Goal: Task Accomplishment & Management: Manage account settings

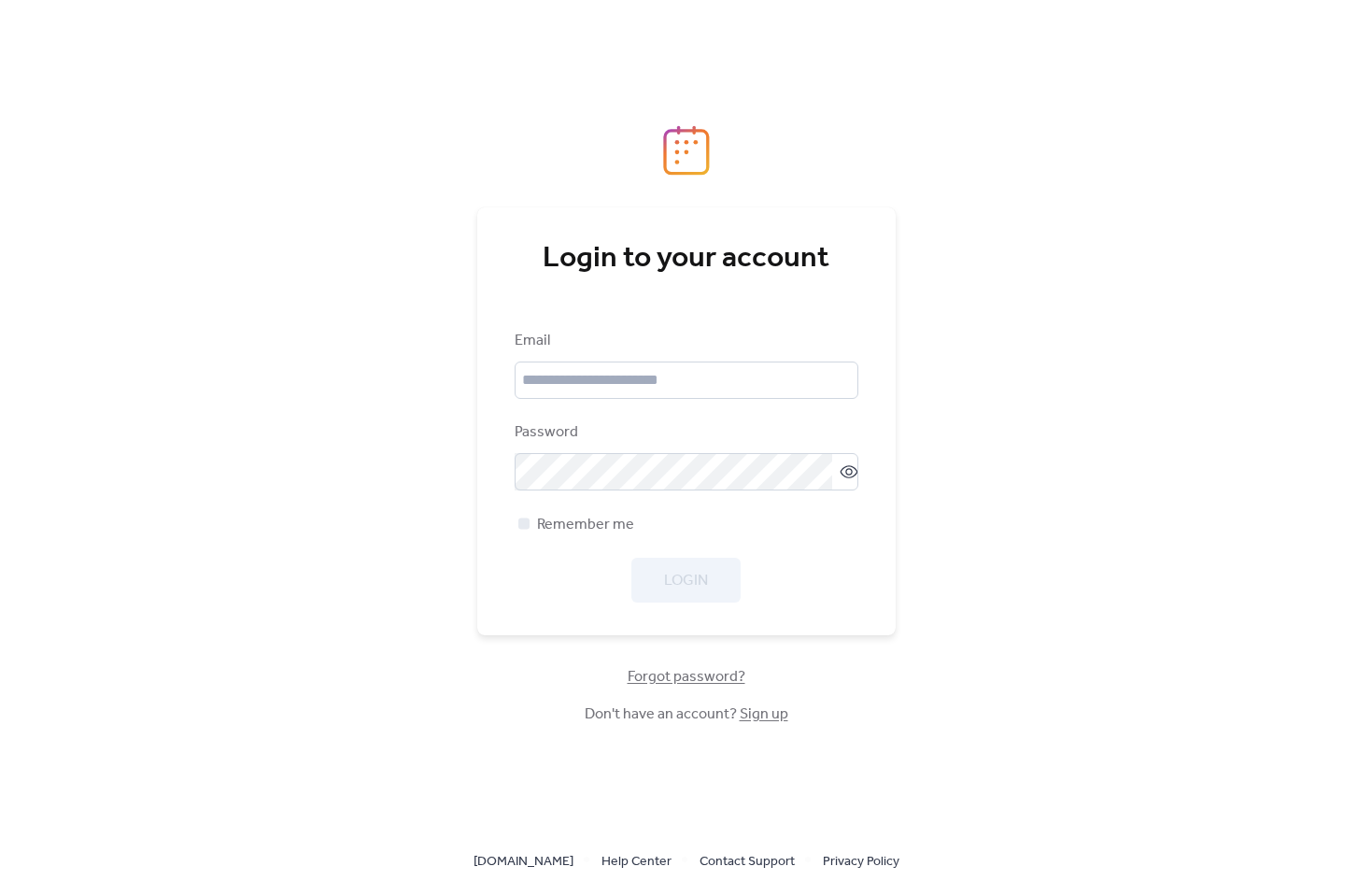
scroll to position [35223, 0]
click at [551, 398] on input "email" at bounding box center [686, 380] width 343 height 37
click at [551, 395] on input "email" at bounding box center [686, 380] width 343 height 37
drag, startPoint x: 550, startPoint y: 383, endPoint x: 785, endPoint y: 361, distance: 236.0
click at [554, 382] on input "email" at bounding box center [686, 380] width 343 height 37
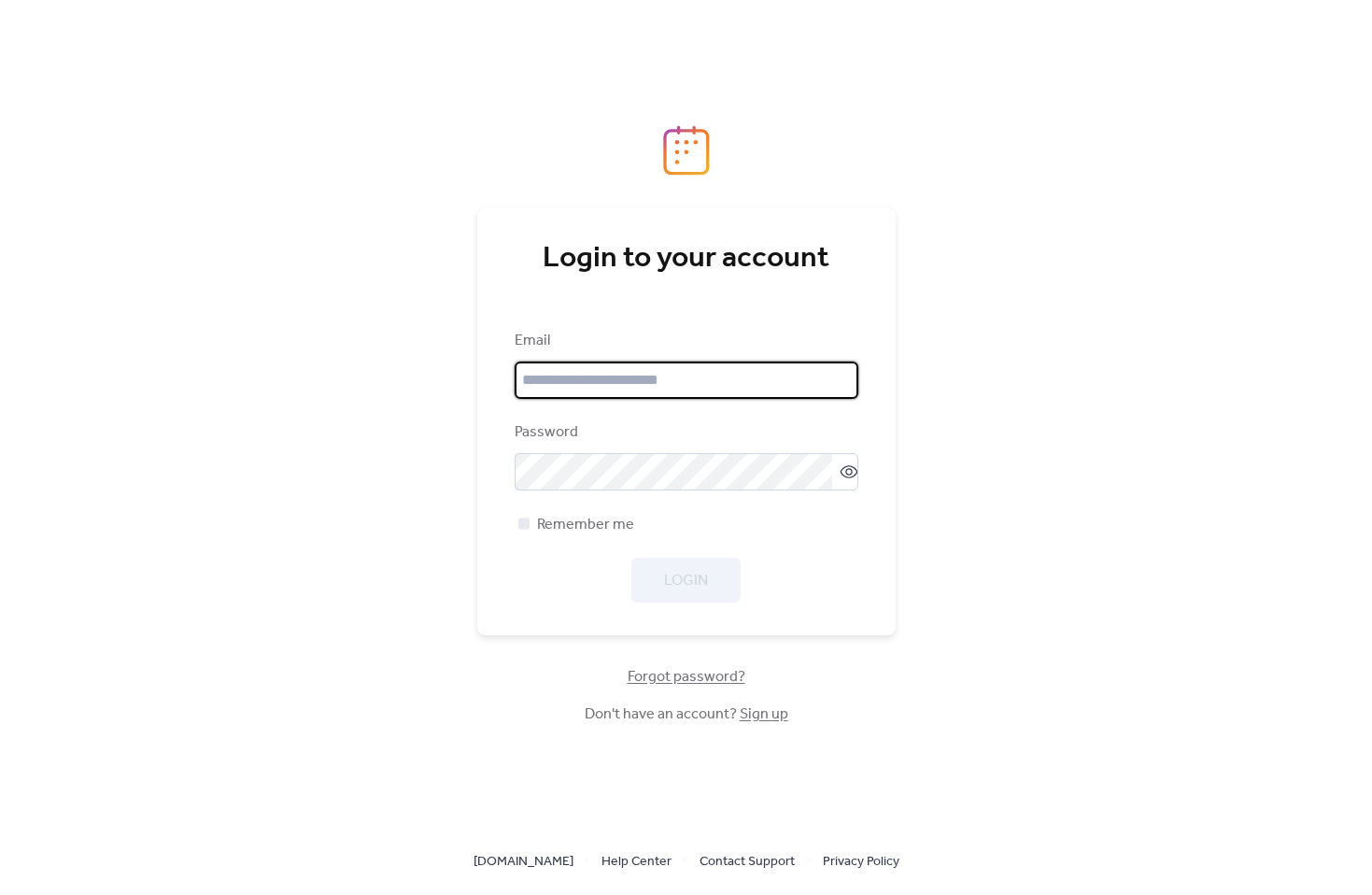
click at [834, 894] on com-1password-button at bounding box center [686, 895] width 1372 height 0
type input "**********"
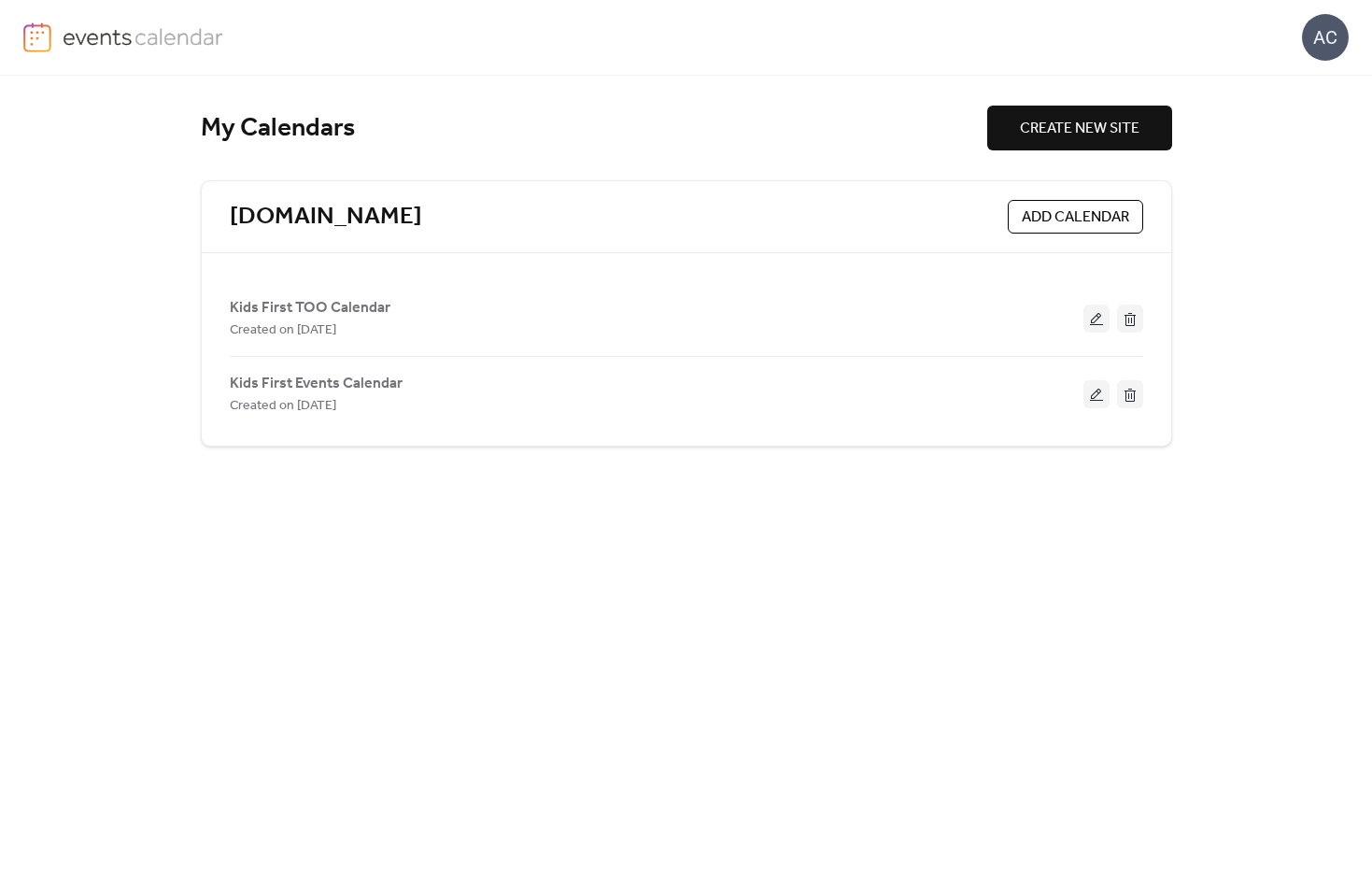
click at [1106, 320] on button at bounding box center [1096, 319] width 27 height 28
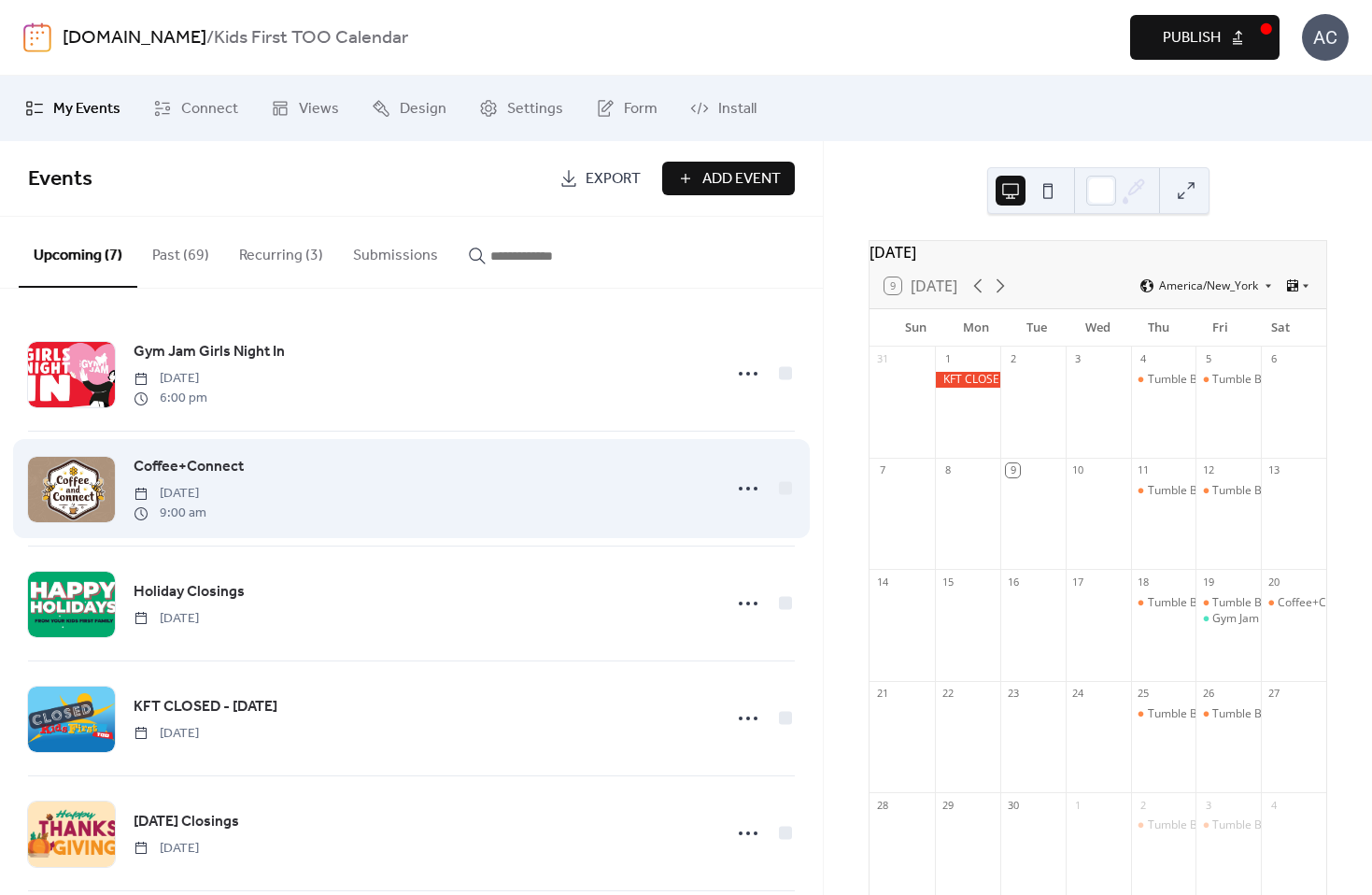
scroll to position [257, 0]
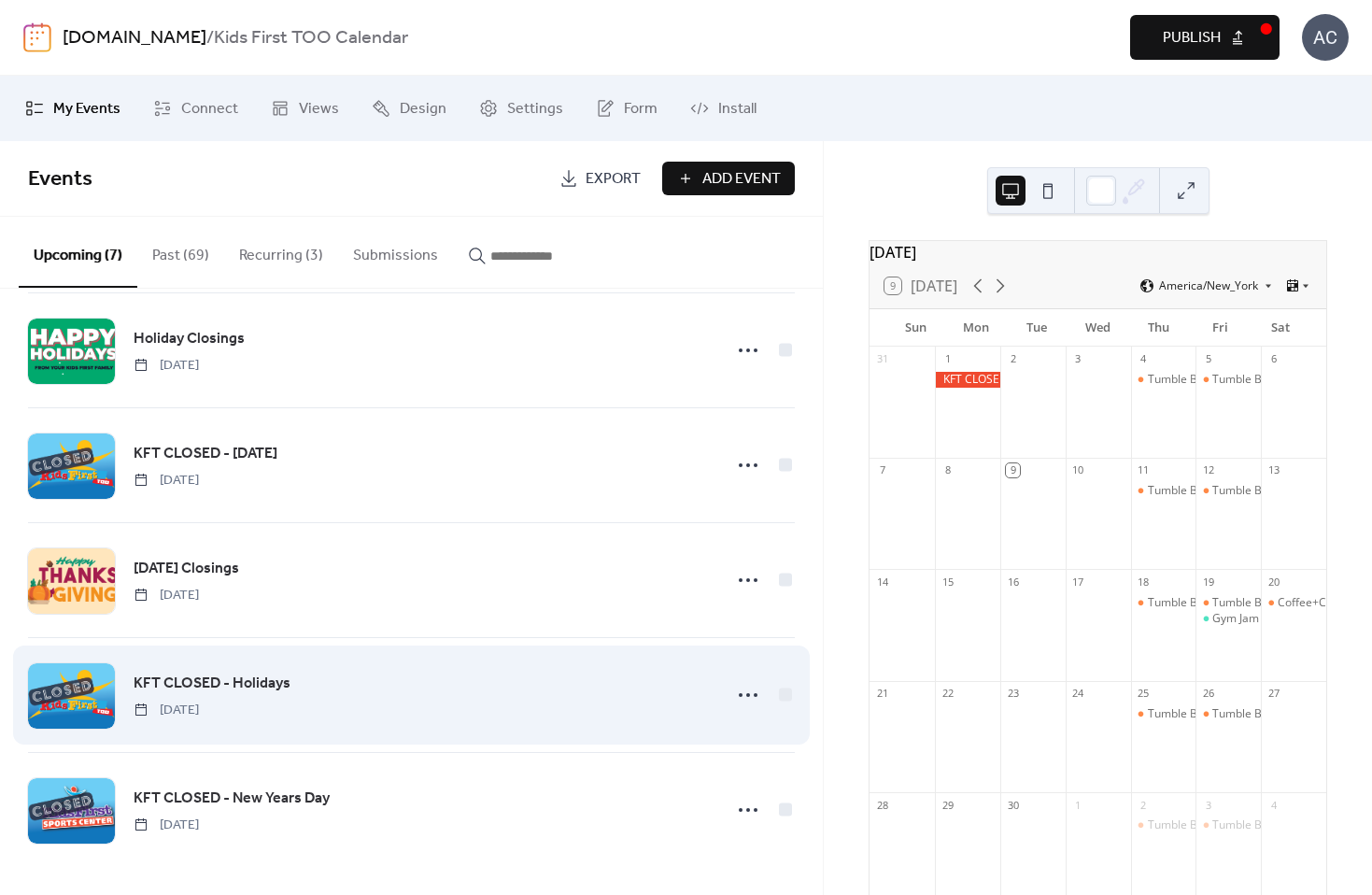
click at [258, 682] on span "KFT CLOSED - Holidays" at bounding box center [211, 684] width 157 height 23
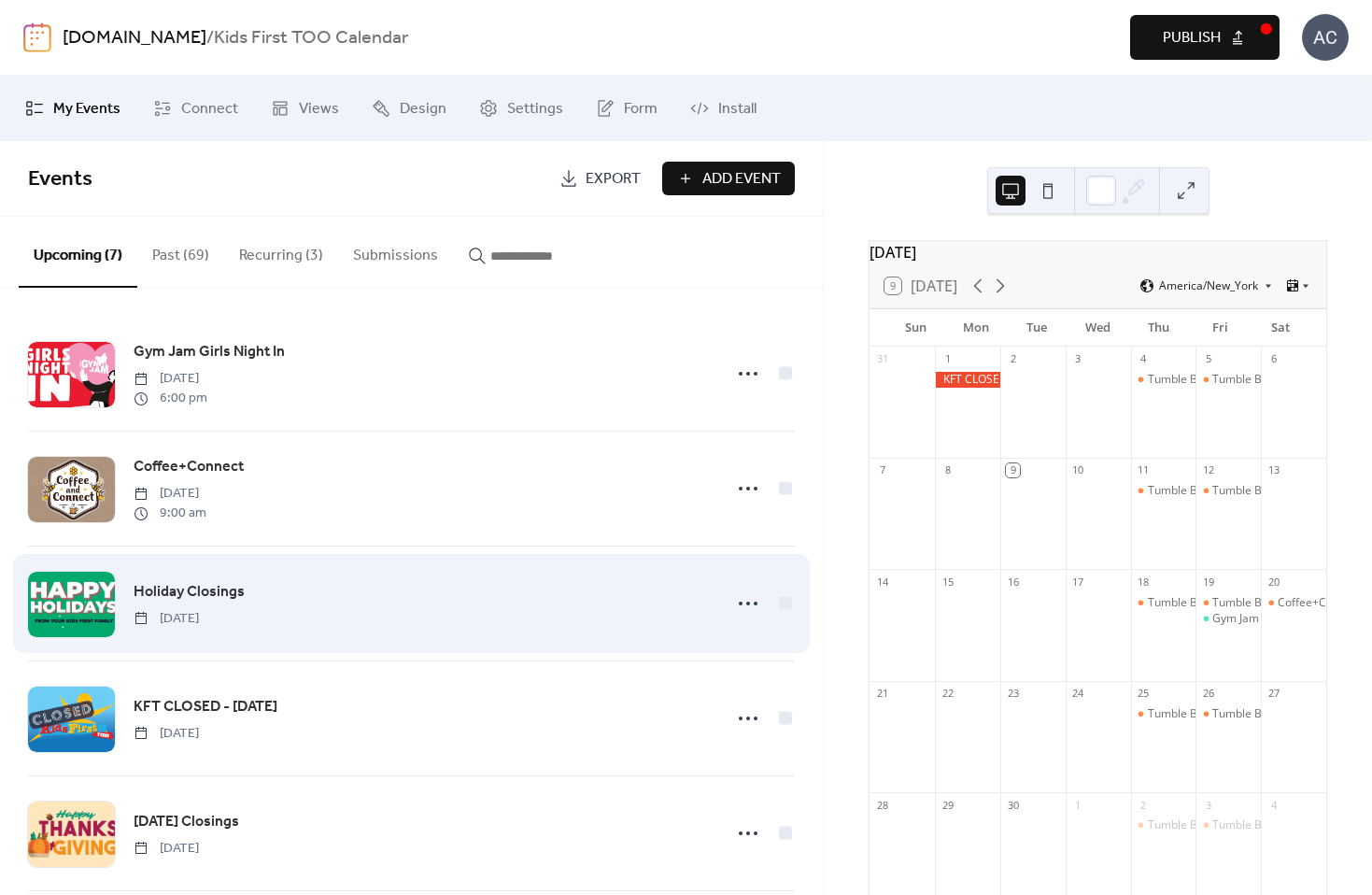
click at [354, 601] on div "Holiday Closings [DATE]" at bounding box center [421, 604] width 577 height 47
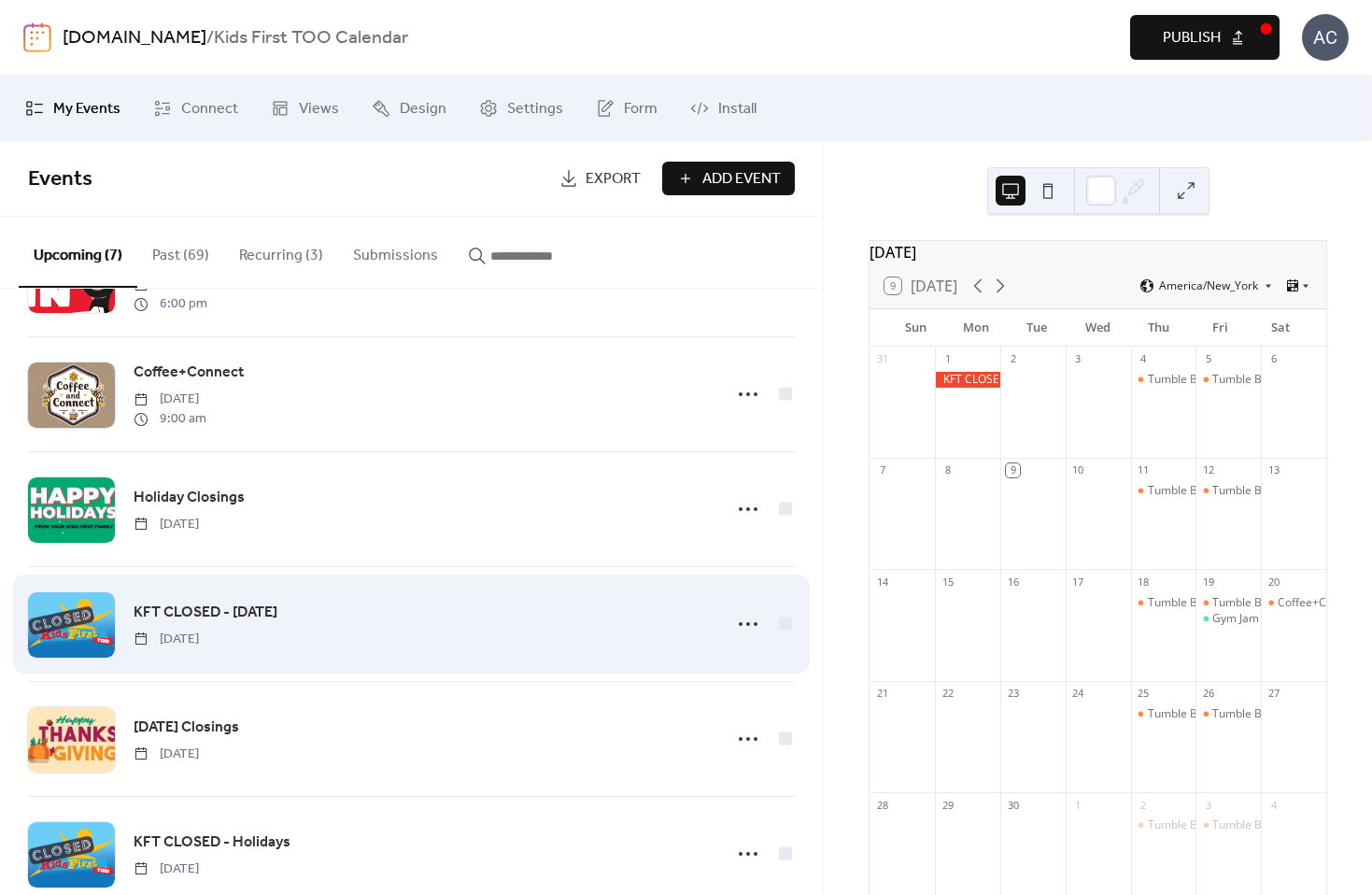
scroll to position [96, 0]
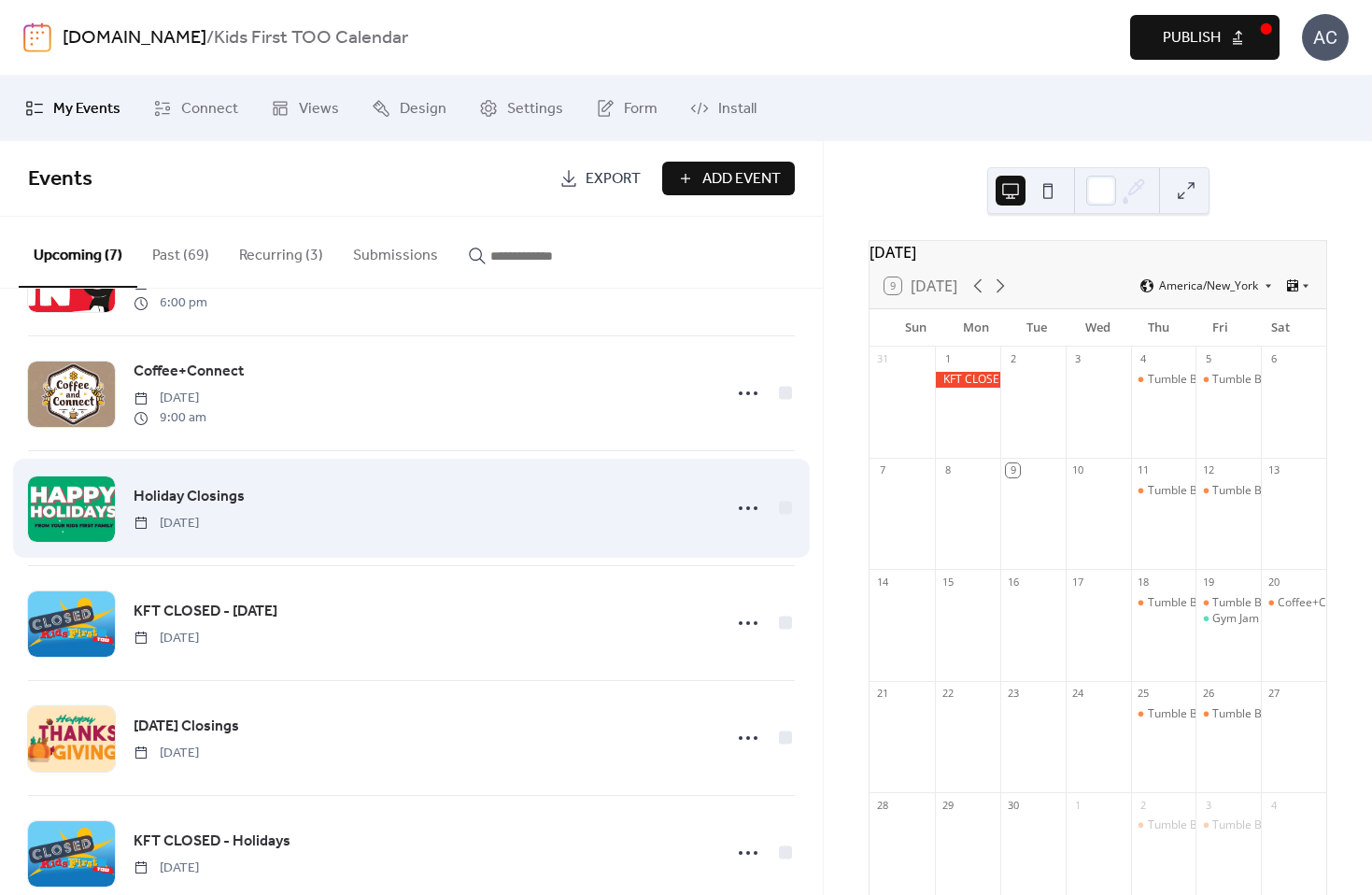
click at [247, 512] on div "Holiday Closings [DATE]" at bounding box center [421, 508] width 577 height 47
click at [218, 498] on span "Holiday Closings" at bounding box center [188, 496] width 111 height 23
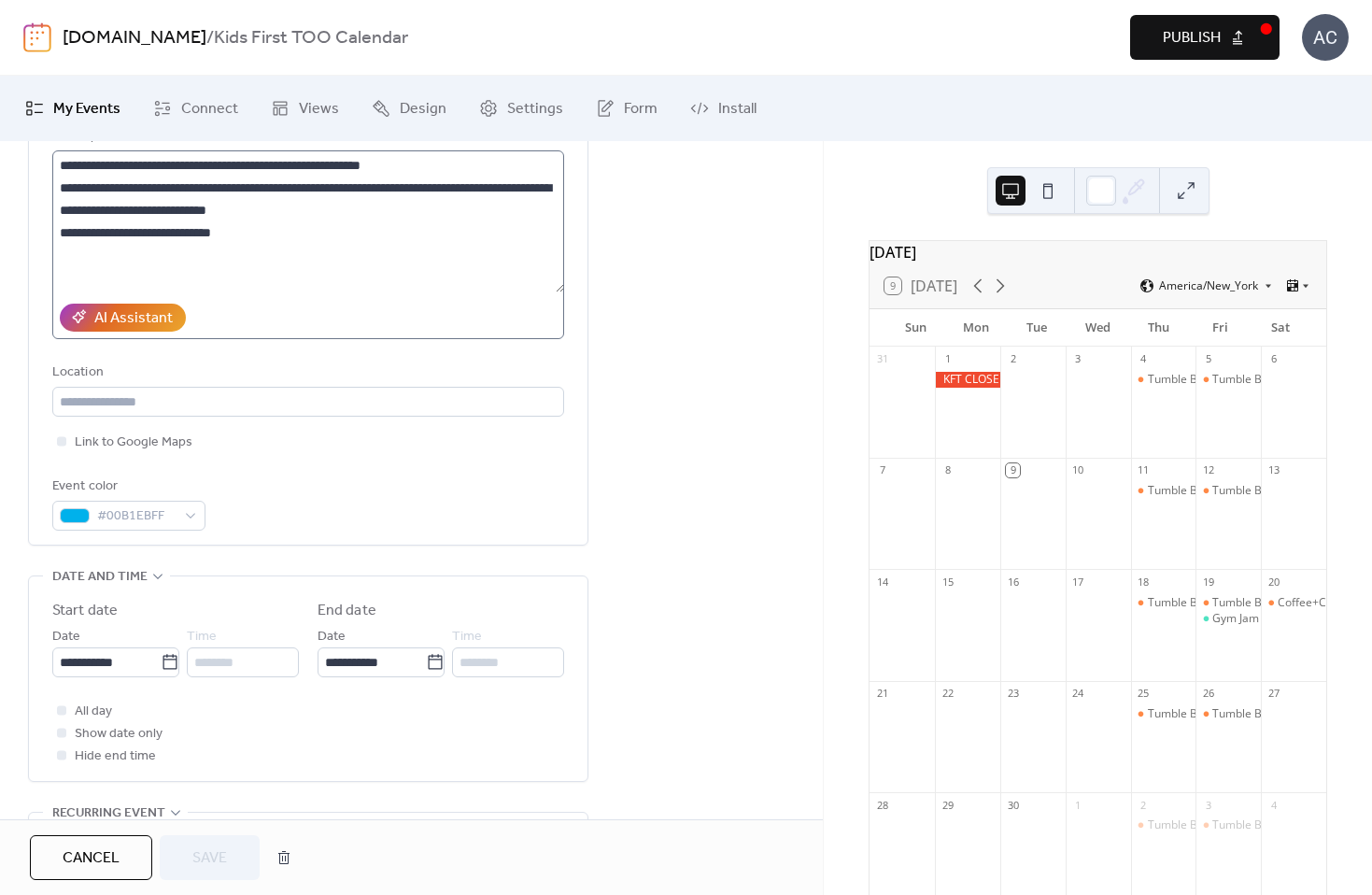
scroll to position [225, 0]
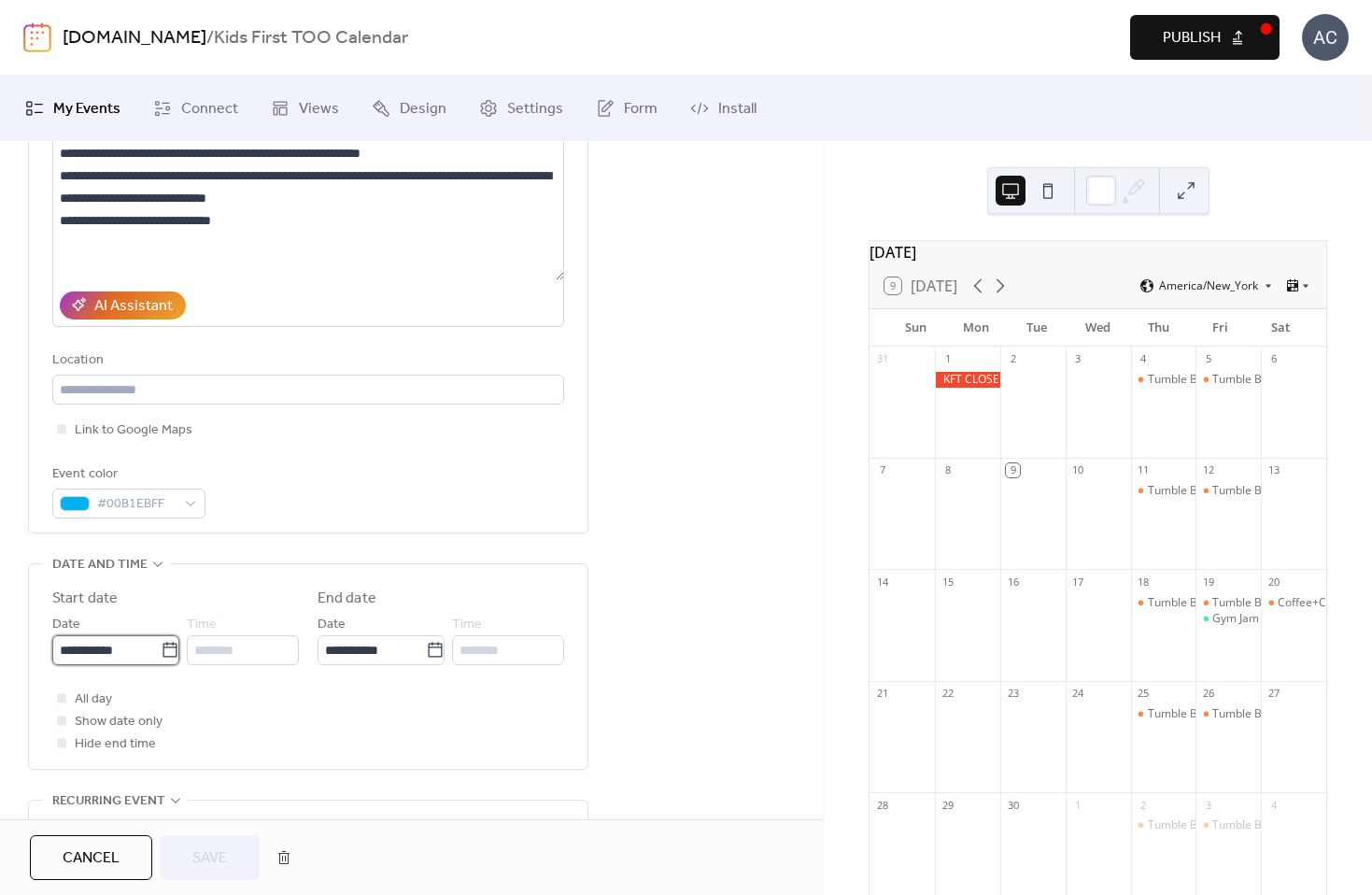
click at [147, 655] on input "**********" at bounding box center [107, 650] width 108 height 30
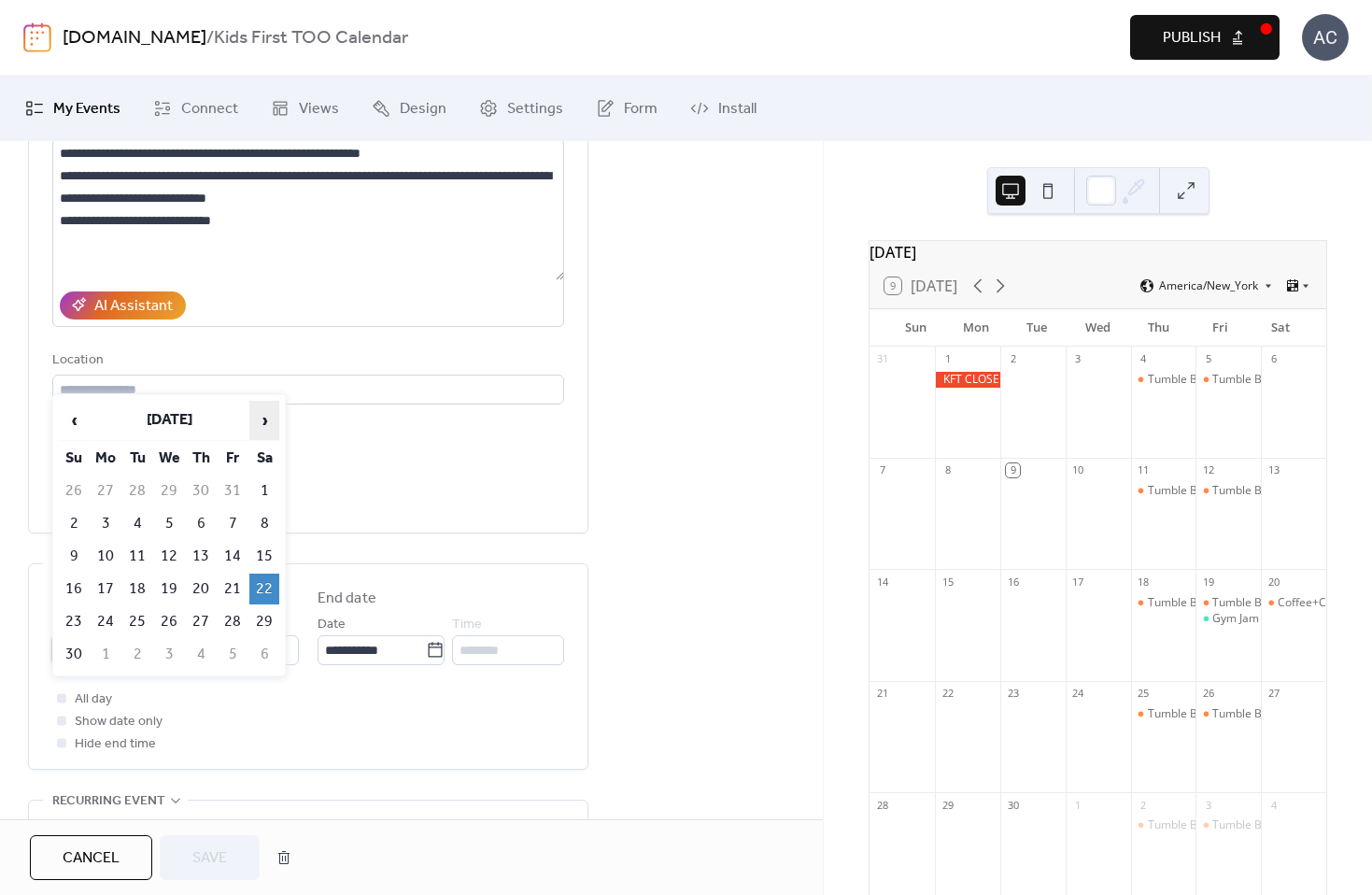
click at [256, 422] on span "›" at bounding box center [264, 420] width 28 height 37
click at [111, 573] on td "22" at bounding box center [106, 588] width 30 height 31
type input "**********"
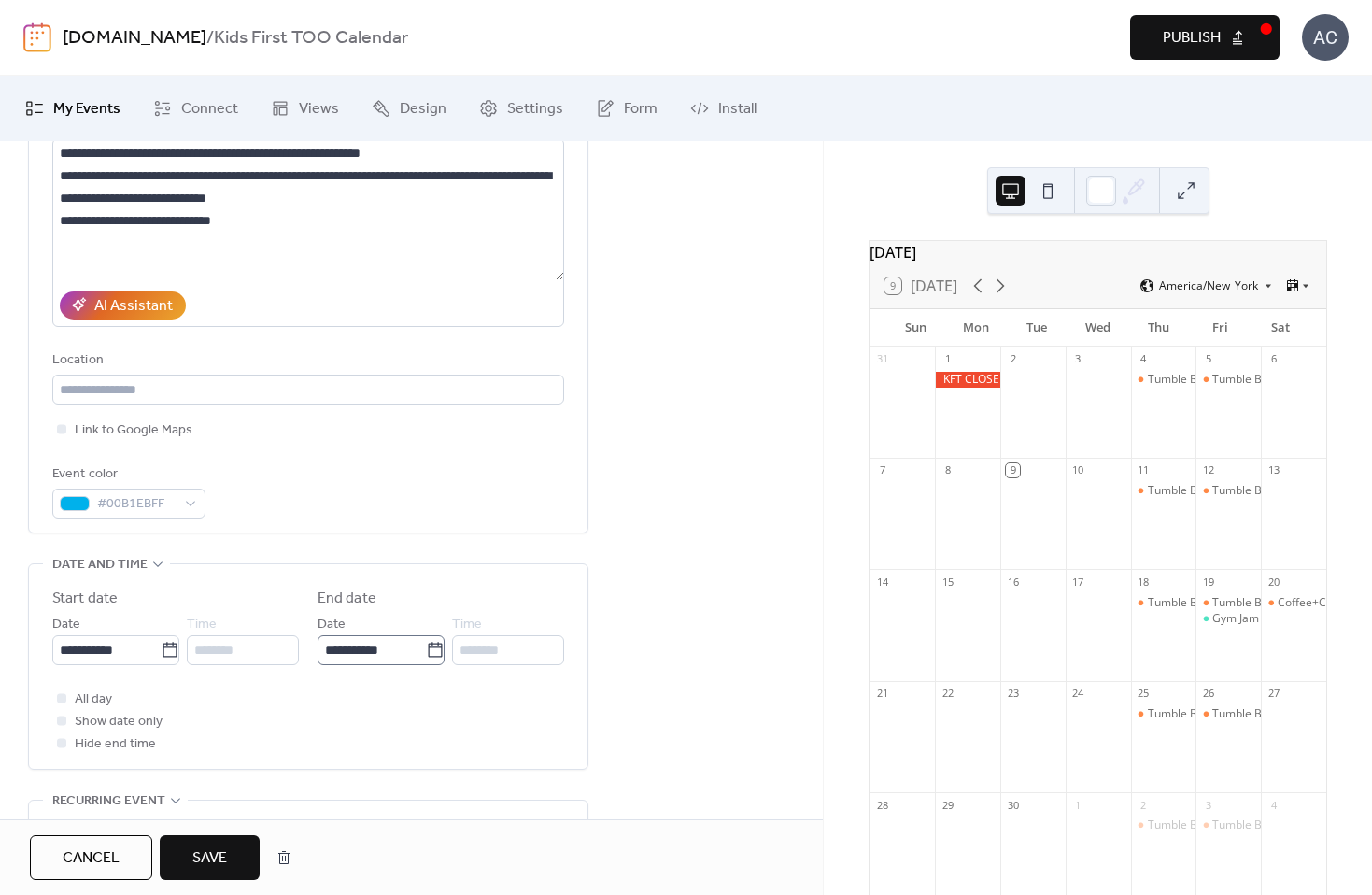
click at [435, 647] on icon at bounding box center [435, 649] width 14 height 15
click at [426, 647] on input "**********" at bounding box center [372, 650] width 108 height 30
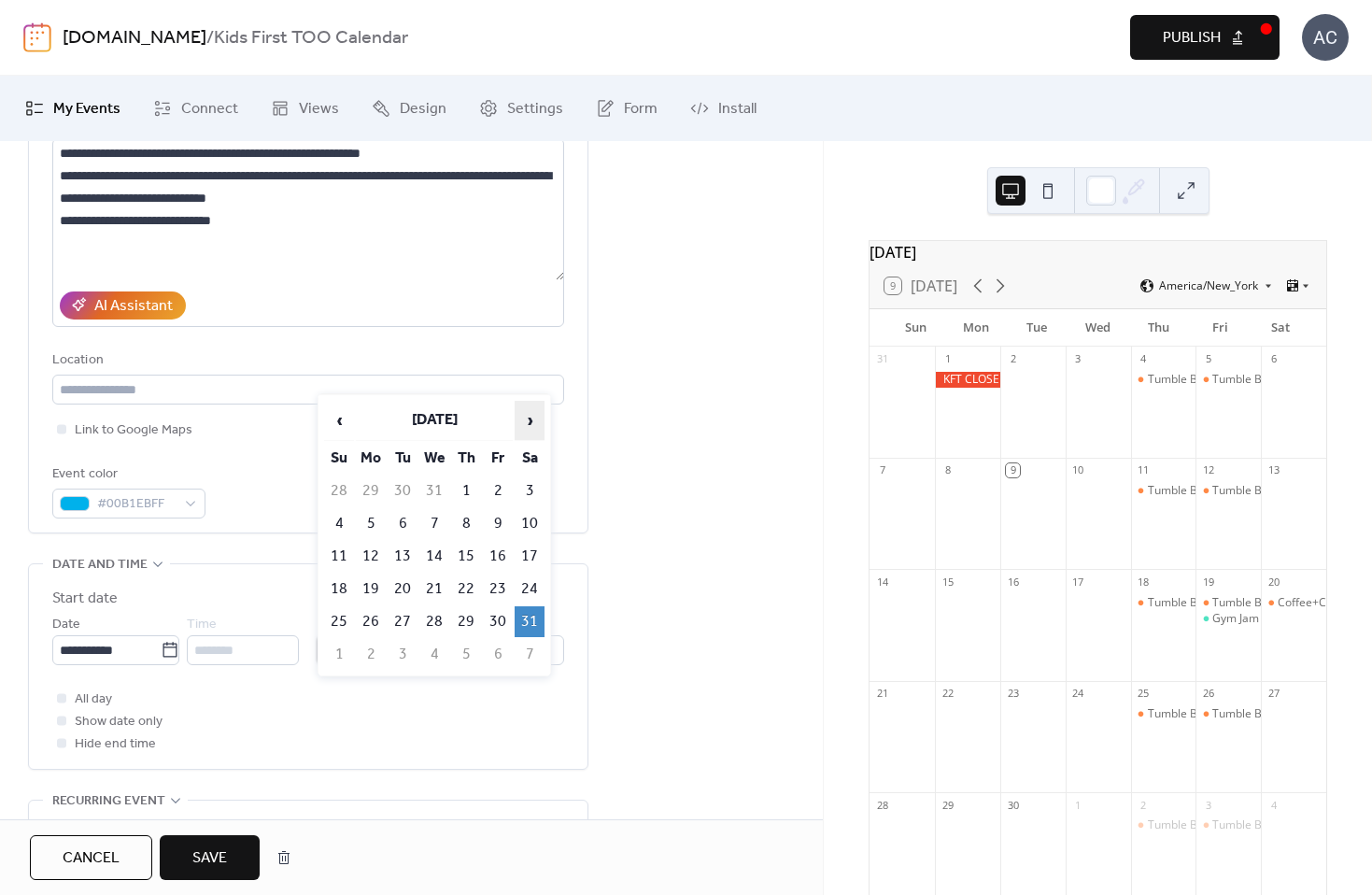
click at [532, 422] on span "›" at bounding box center [530, 420] width 28 height 37
click at [339, 410] on span "‹" at bounding box center [339, 420] width 28 height 37
click at [332, 415] on span "‹" at bounding box center [339, 420] width 28 height 37
click at [521, 414] on span "›" at bounding box center [530, 420] width 28 height 37
click at [499, 476] on td "2" at bounding box center [498, 490] width 30 height 31
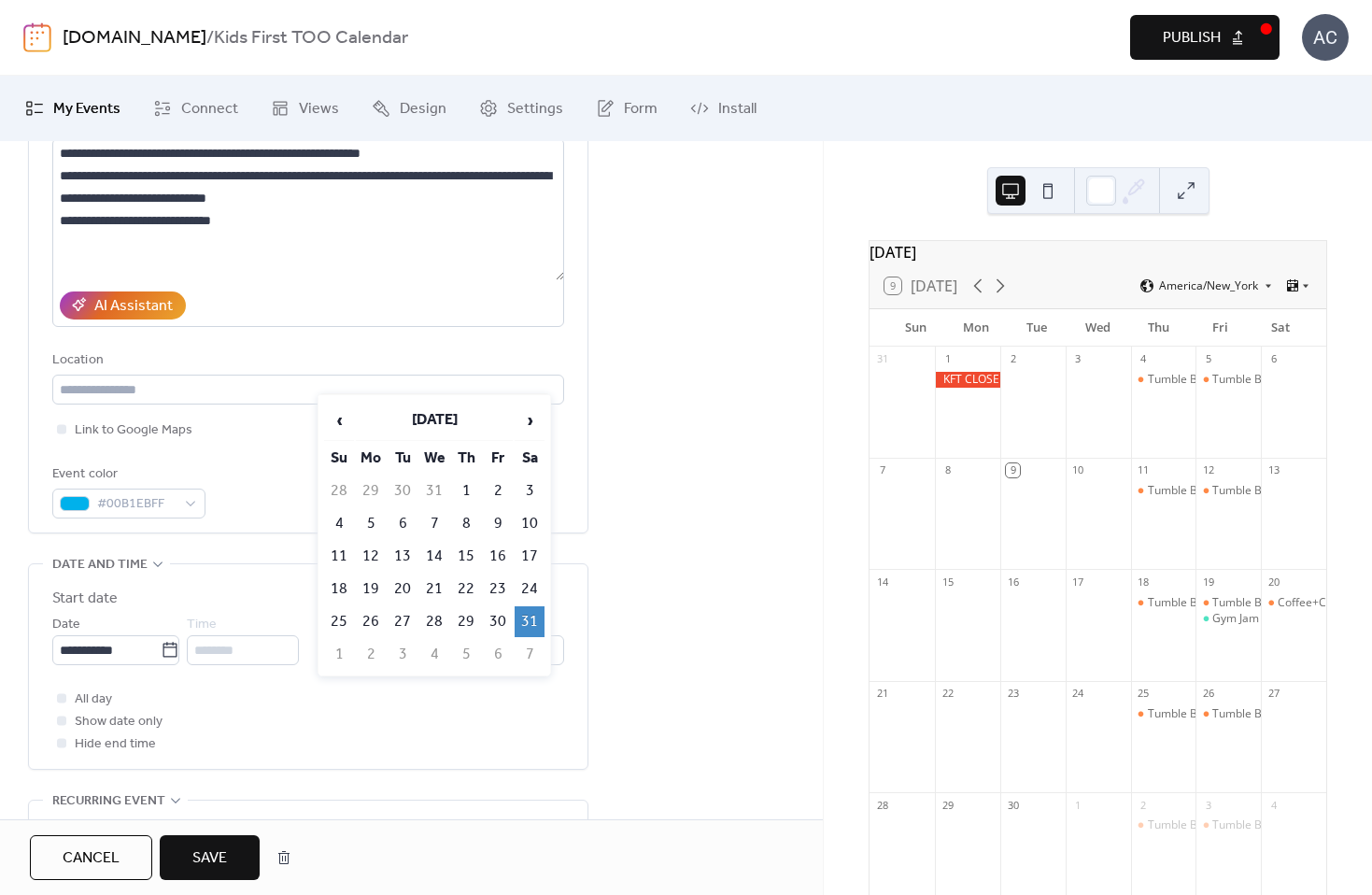
type input "**********"
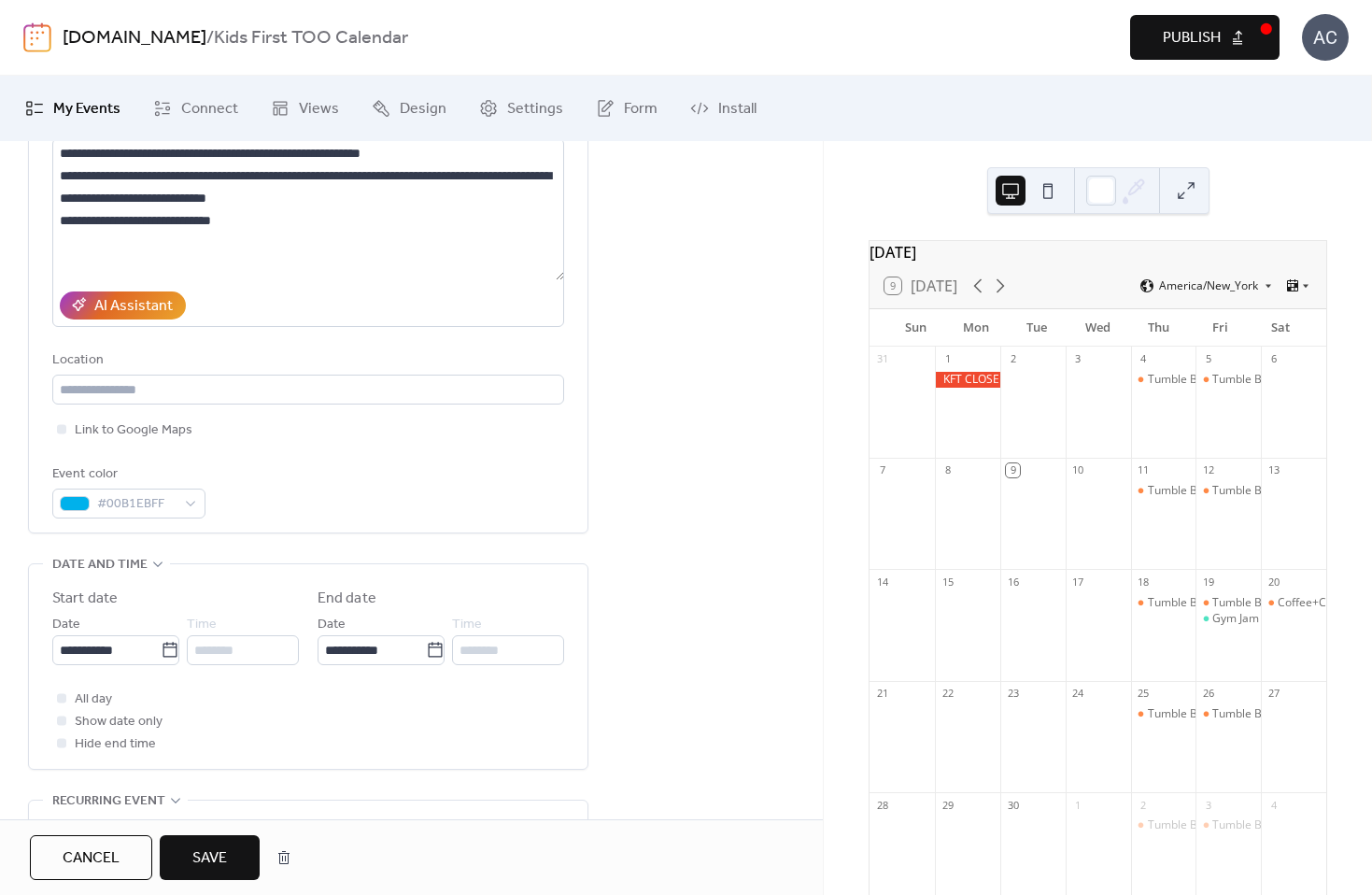
click at [224, 877] on button "Save" at bounding box center [209, 858] width 100 height 44
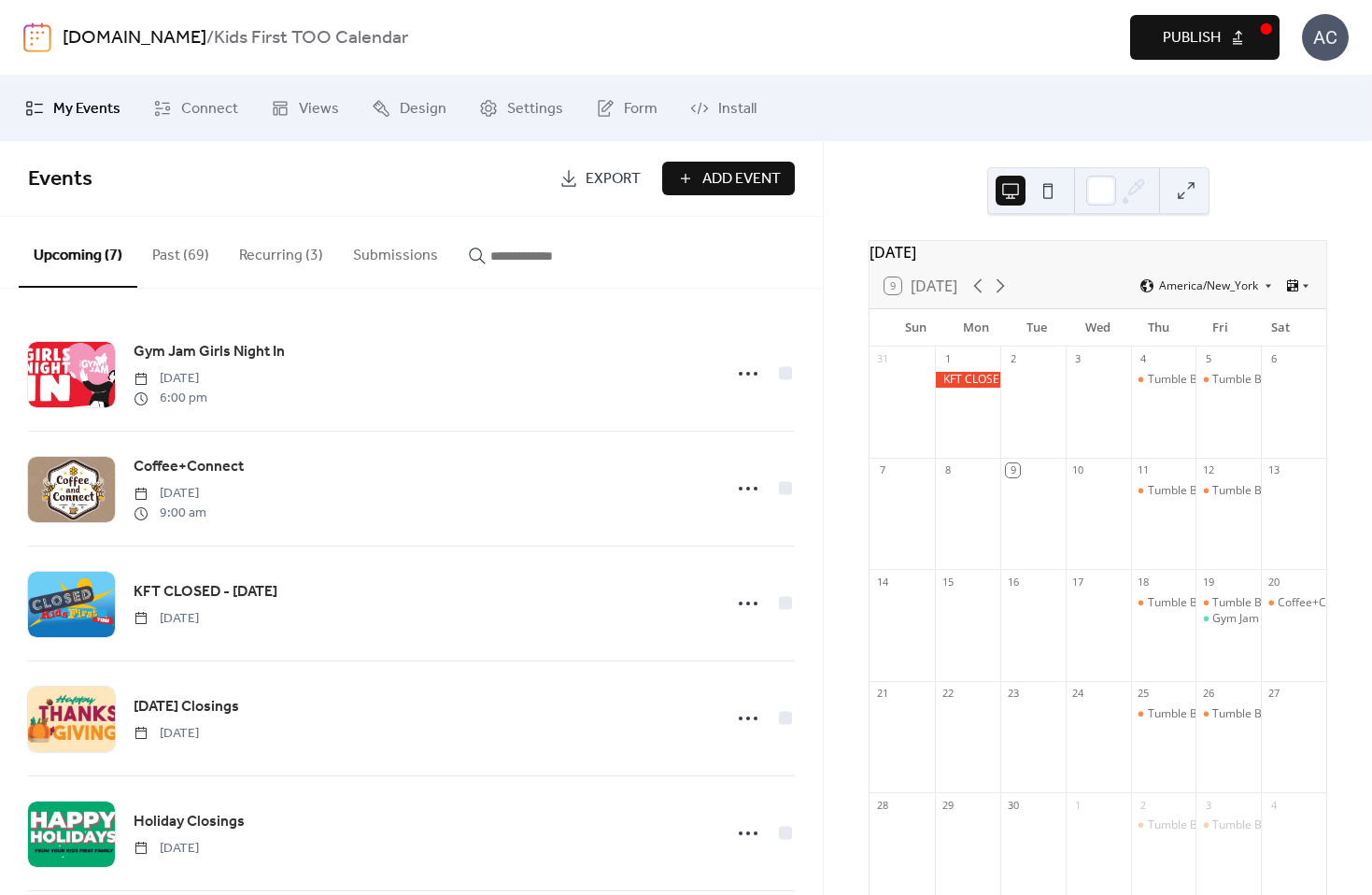
click at [1200, 42] on span "Publish" at bounding box center [1191, 37] width 58 height 23
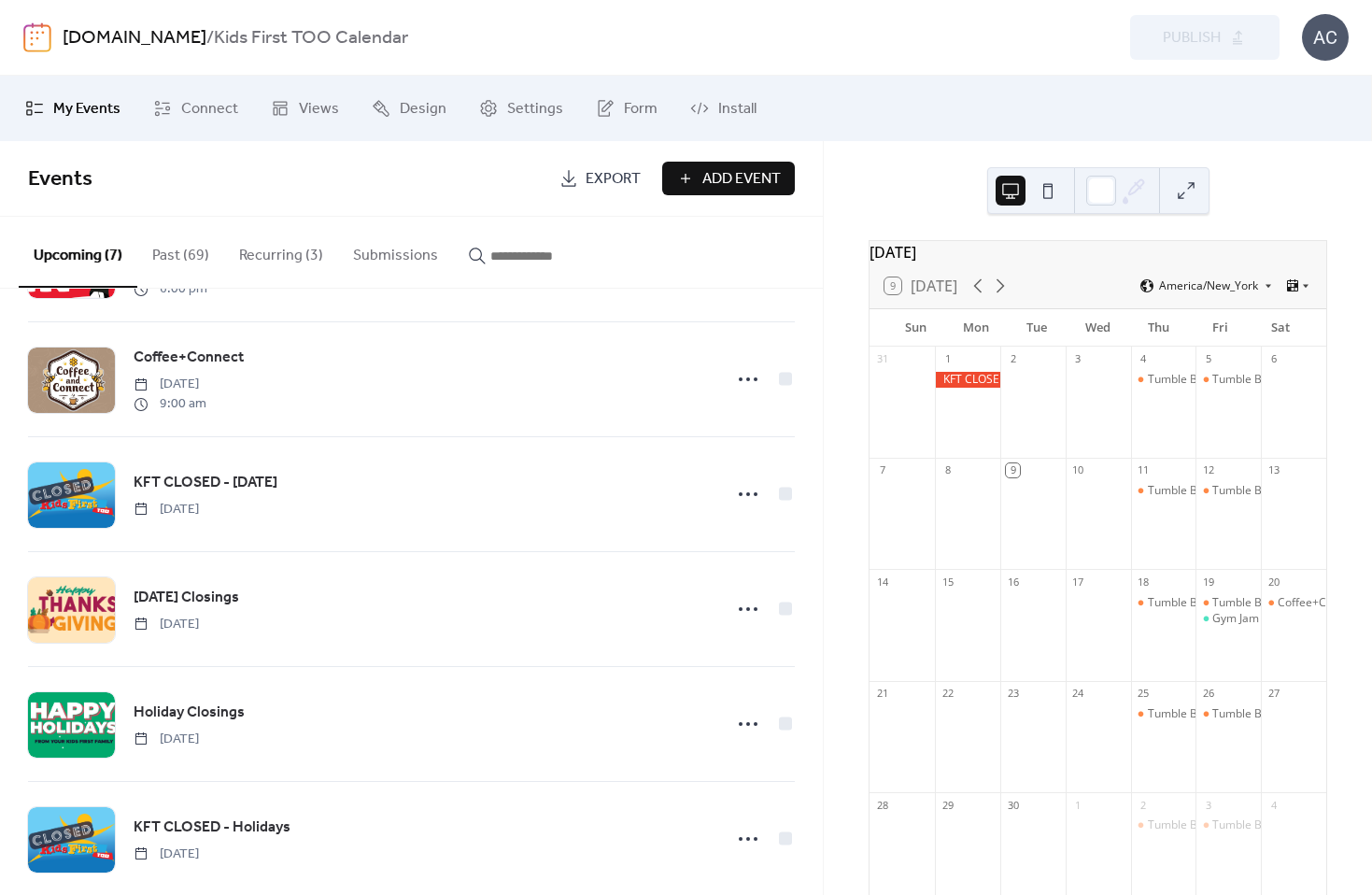
scroll to position [29, 0]
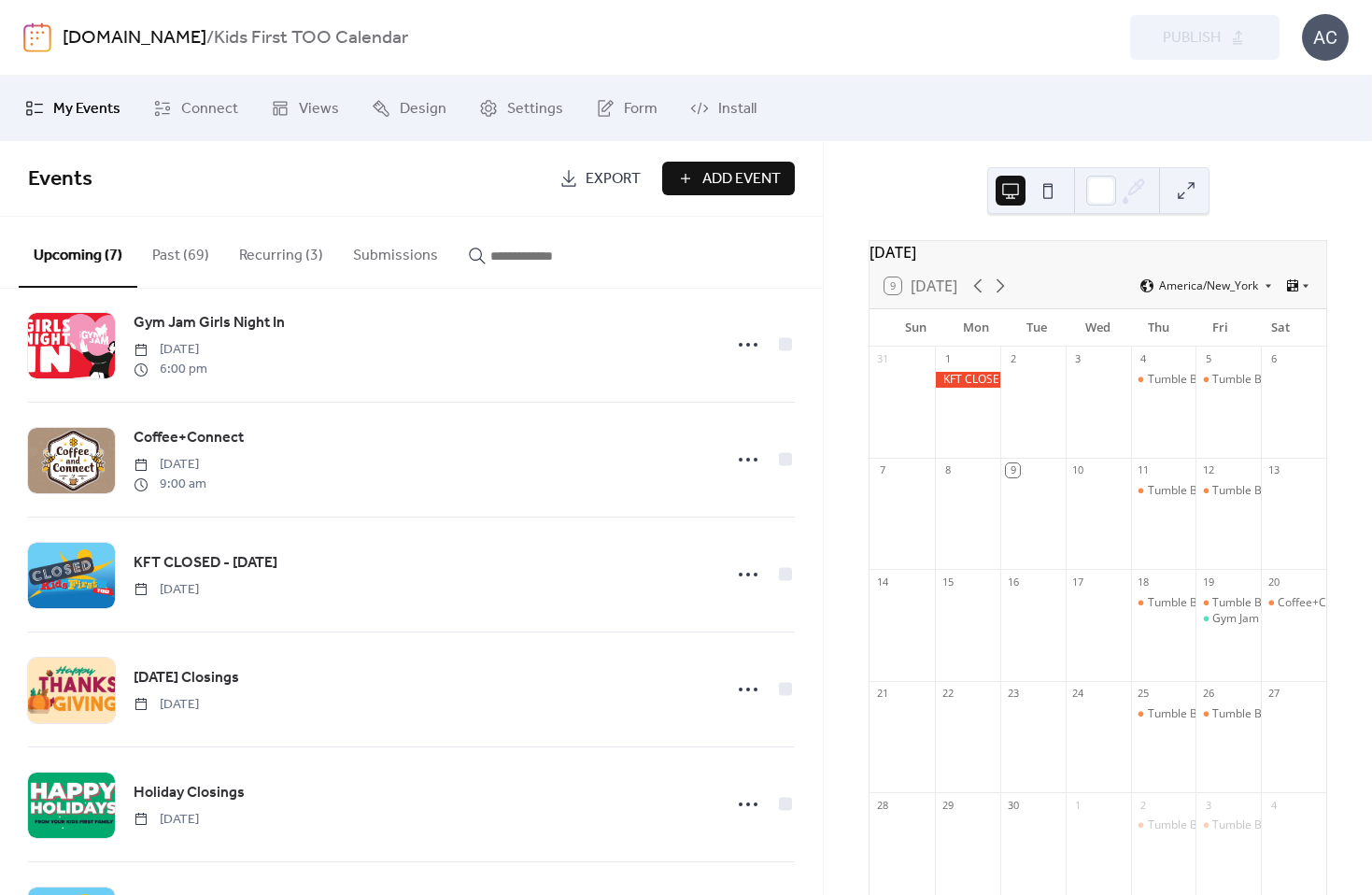
click at [1318, 44] on div "AC" at bounding box center [1325, 37] width 46 height 46
click at [89, 35] on link "[DOMAIN_NAME]" at bounding box center [134, 38] width 144 height 36
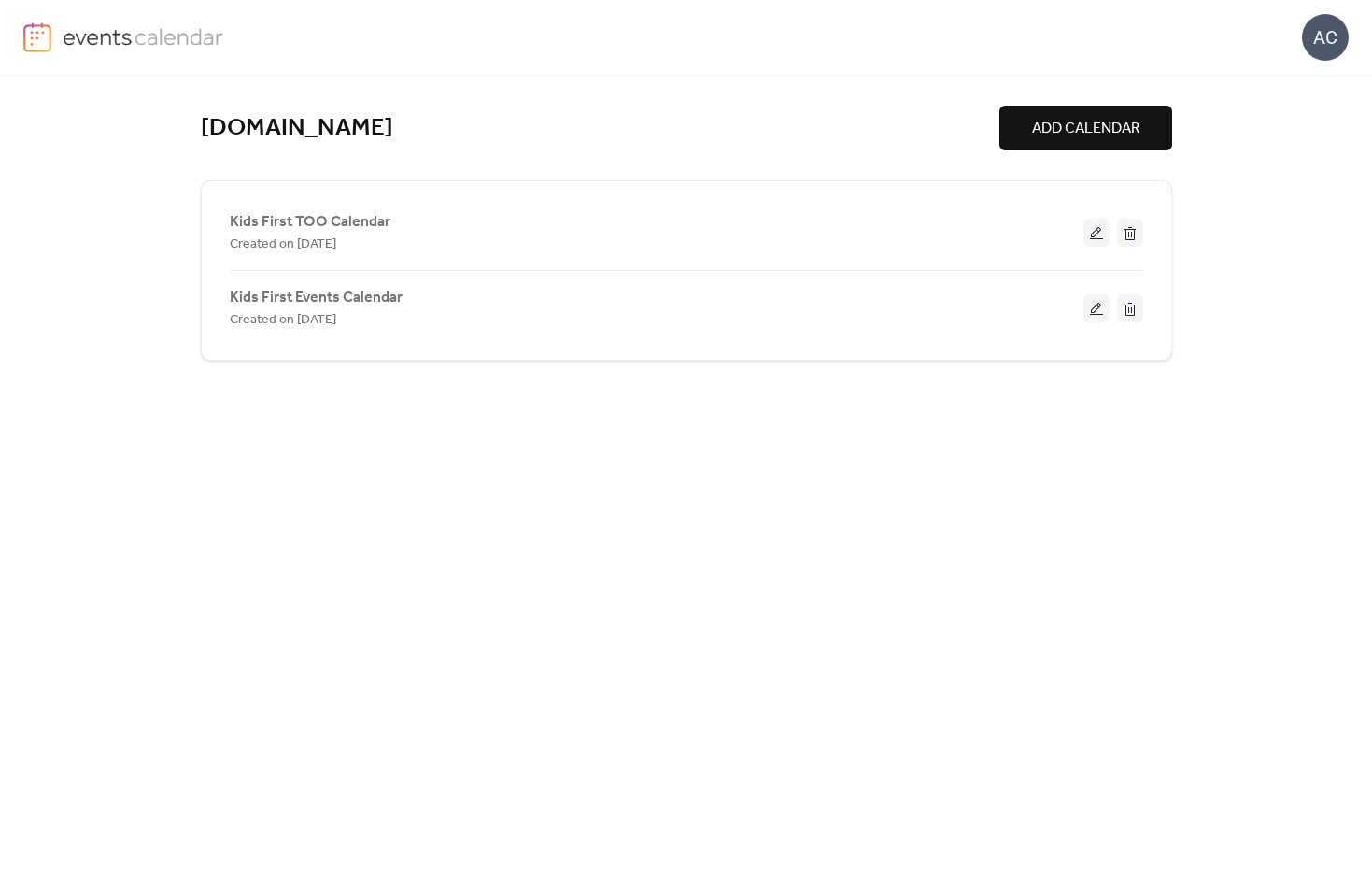
click at [1102, 302] on button at bounding box center [1096, 308] width 27 height 28
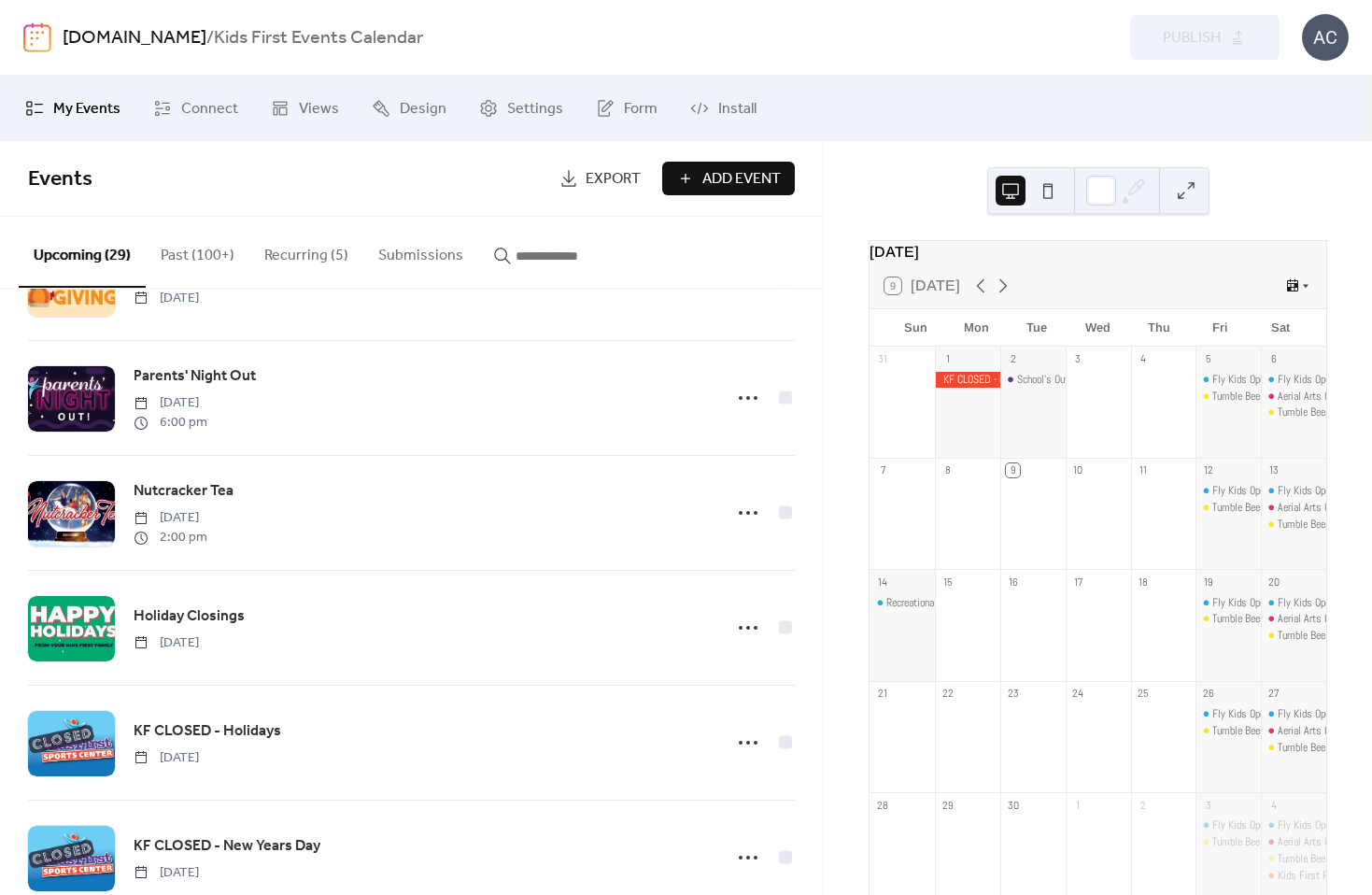
scroll to position [1473, 0]
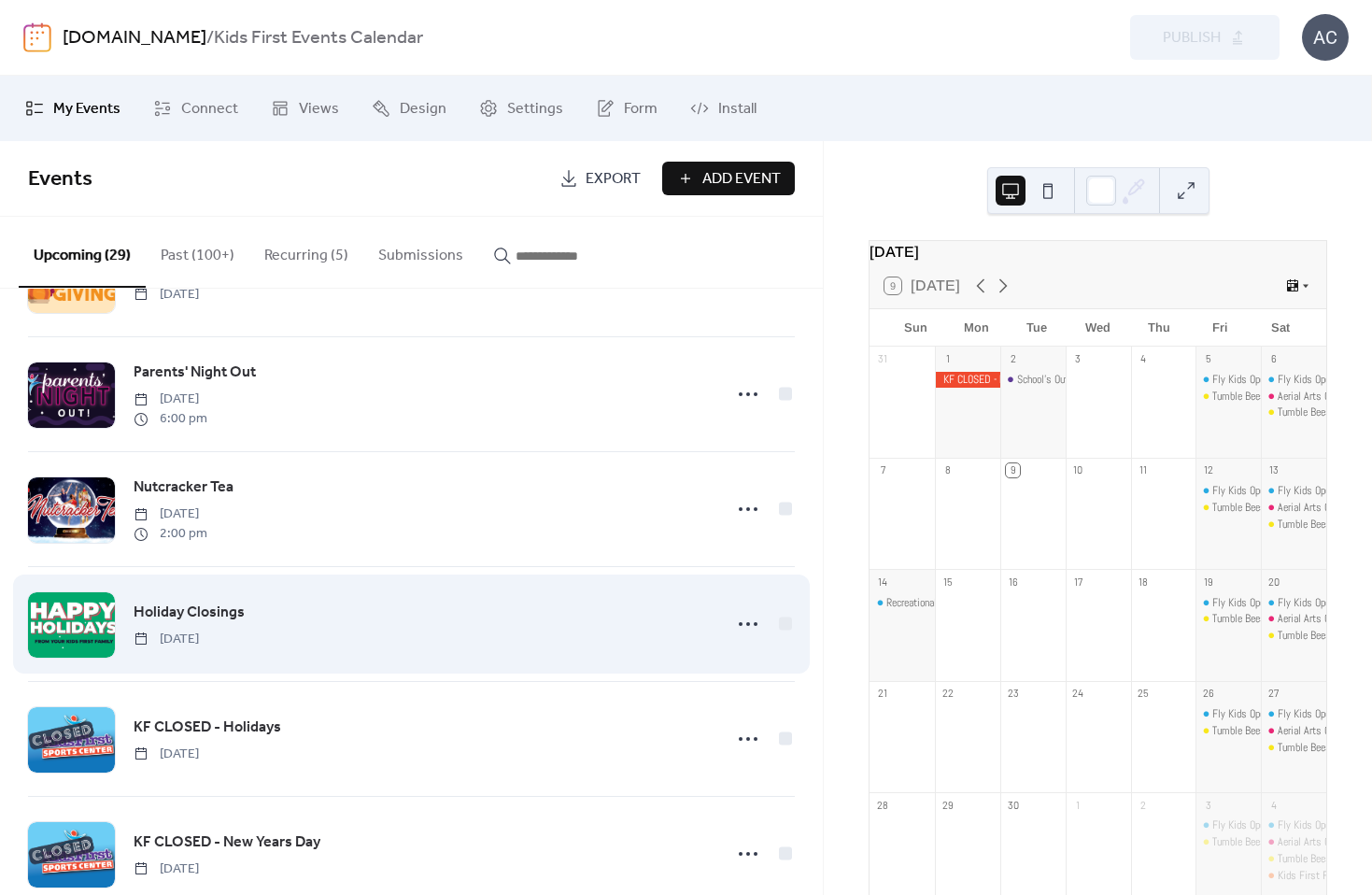
click at [250, 633] on div "Holiday Closings [DATE]" at bounding box center [421, 625] width 577 height 47
click at [225, 625] on span "Holiday Closings" at bounding box center [188, 613] width 111 height 23
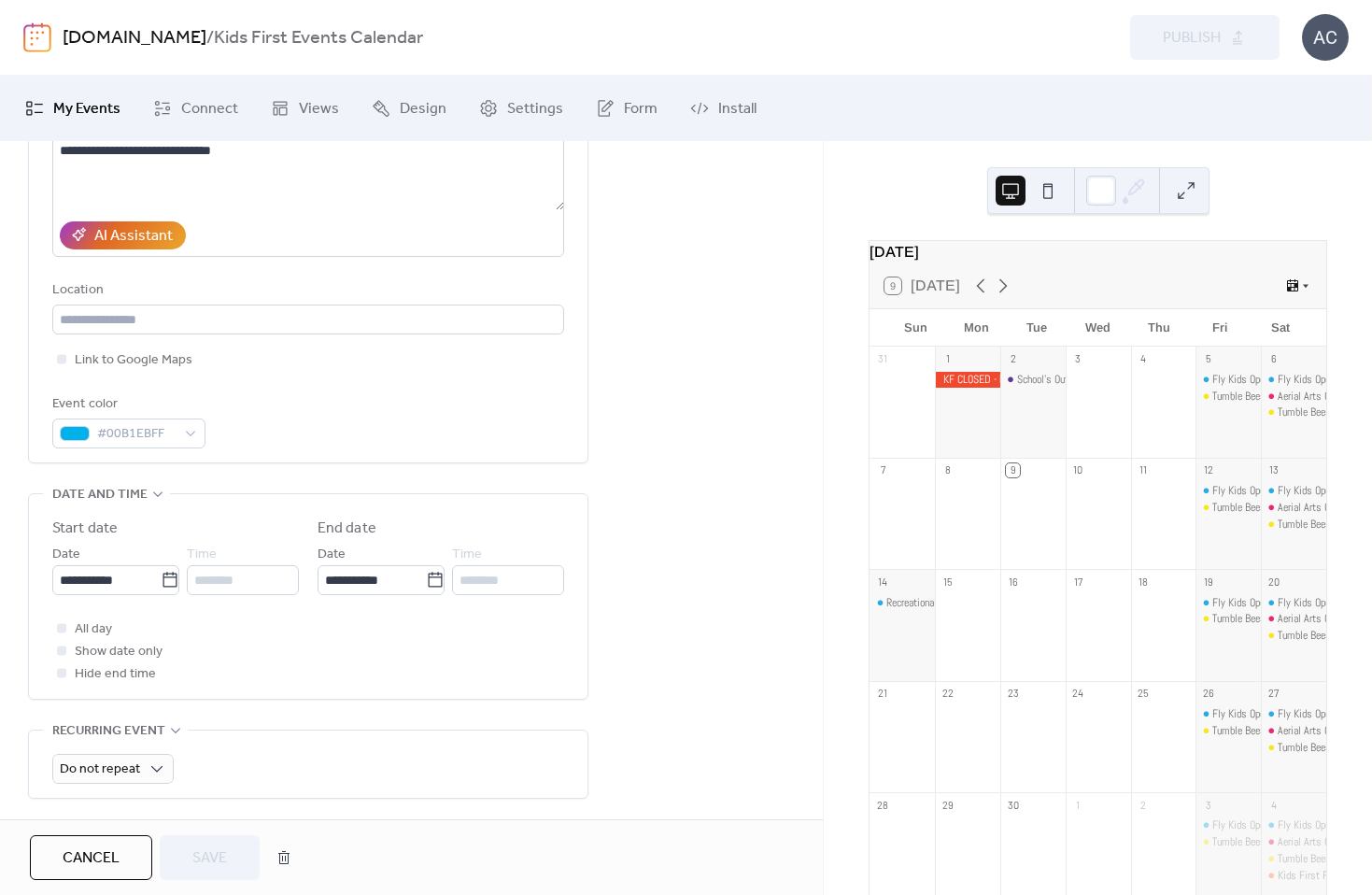
scroll to position [300, 0]
